Goal: Information Seeking & Learning: Learn about a topic

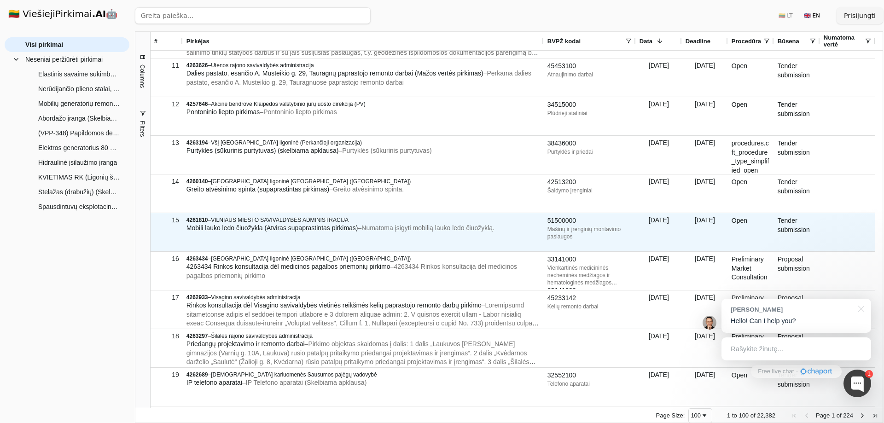
scroll to position [307, 0]
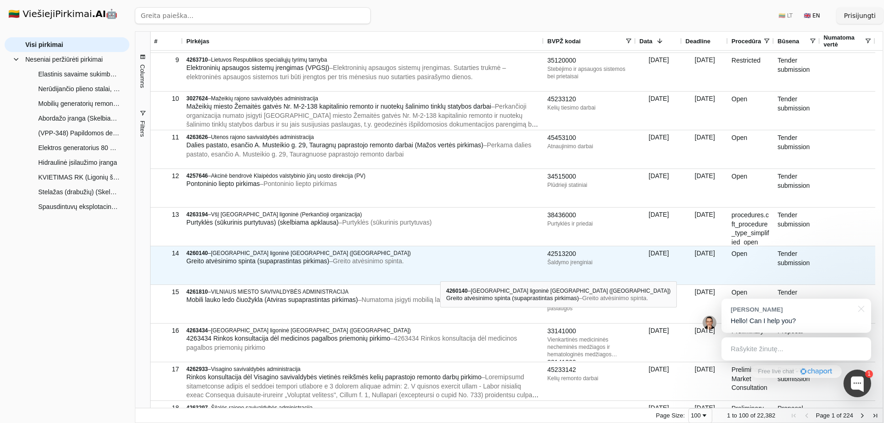
click at [440, 273] on div "4260140 – Lietuvos sveikatos mokslų universiteto ligoninė [GEOGRAPHIC_DATA] (PV…" at bounding box center [363, 265] width 361 height 38
